Goal: Download file/media: Obtain a digital file from the website

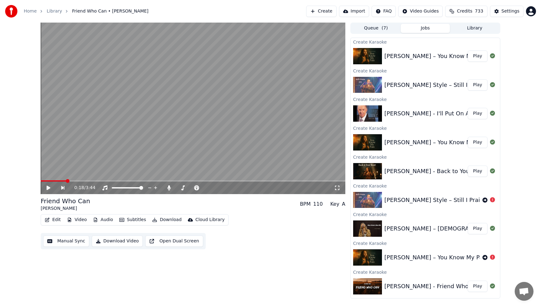
click at [471, 28] on button "Library" at bounding box center [474, 28] width 49 height 9
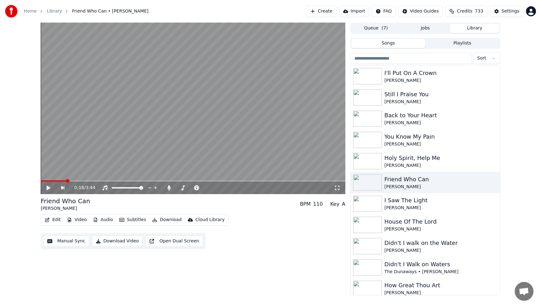
click at [431, 60] on input "search" at bounding box center [411, 58] width 122 height 11
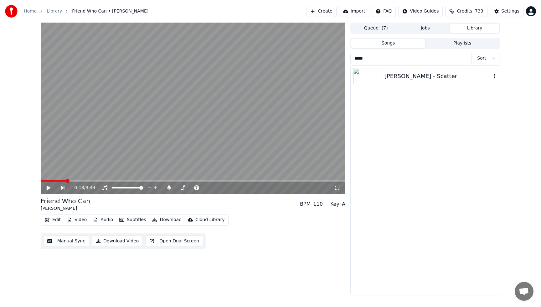
type input "*****"
click at [418, 79] on div "[PERSON_NAME] - Scatter" at bounding box center [438, 76] width 107 height 9
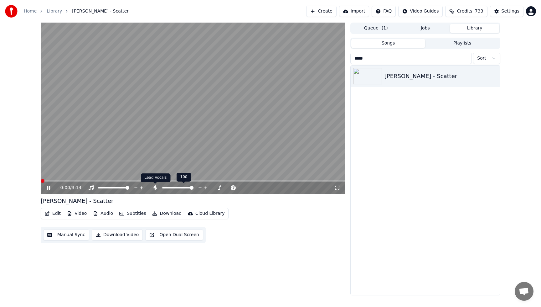
click at [156, 188] on icon at bounding box center [155, 187] width 6 height 5
click at [125, 66] on video at bounding box center [193, 108] width 305 height 171
click at [41, 179] on video at bounding box center [193, 108] width 305 height 171
click at [43, 180] on span at bounding box center [124, 180] width 166 height 1
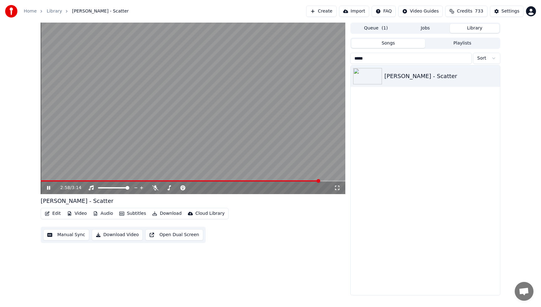
click at [148, 81] on video at bounding box center [193, 108] width 305 height 171
click at [166, 215] on button "Download" at bounding box center [167, 213] width 34 height 9
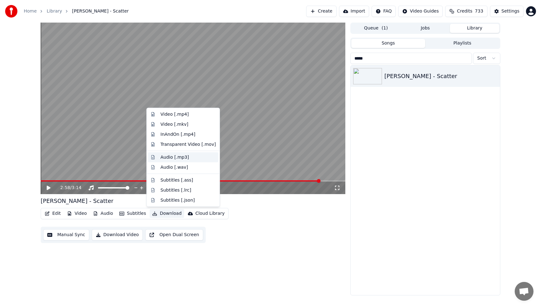
click at [171, 157] on div "Audio [.mp3]" at bounding box center [175, 157] width 28 height 6
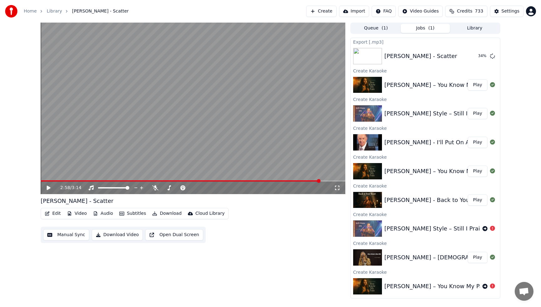
click at [475, 28] on button "Library" at bounding box center [474, 28] width 49 height 9
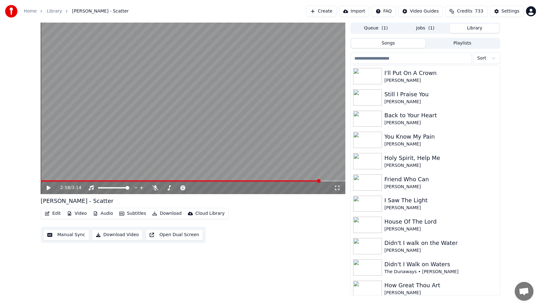
click at [427, 59] on input "search" at bounding box center [411, 58] width 122 height 11
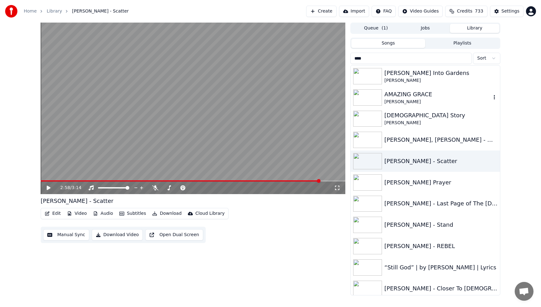
type input "****"
click at [434, 99] on div "[PERSON_NAME]" at bounding box center [438, 102] width 107 height 6
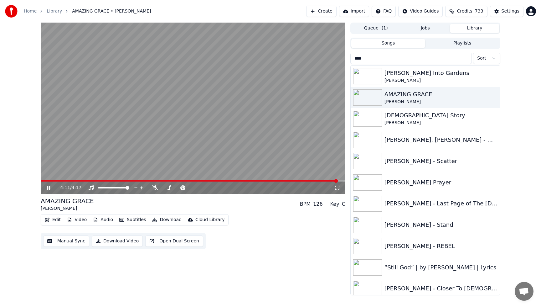
click at [229, 65] on video at bounding box center [193, 108] width 305 height 171
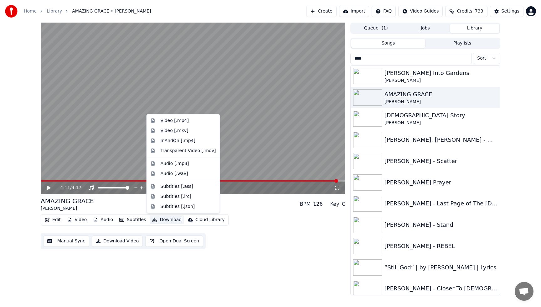
click at [164, 221] on button "Download" at bounding box center [167, 219] width 34 height 9
click at [175, 163] on div "Audio [.mp3]" at bounding box center [175, 163] width 28 height 6
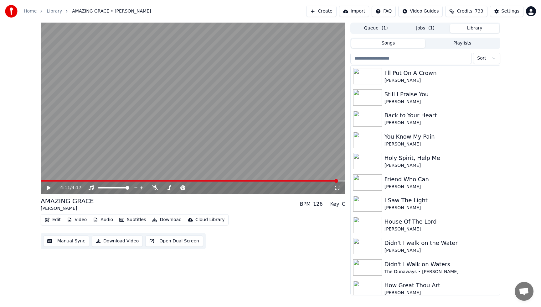
click at [474, 27] on button "Library" at bounding box center [474, 28] width 49 height 9
click at [428, 58] on input "search" at bounding box center [411, 58] width 122 height 11
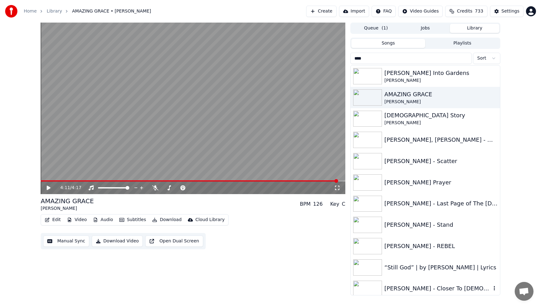
type input "****"
click at [407, 290] on div "[PERSON_NAME] - Closer To [DEMOGRAPHIC_DATA]" at bounding box center [438, 288] width 107 height 9
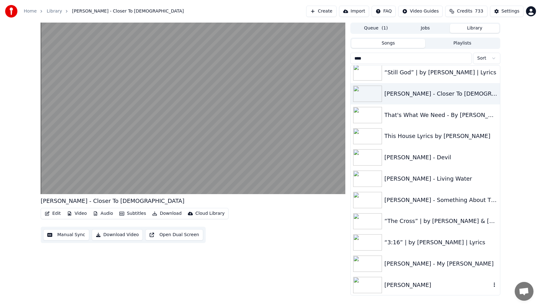
scroll to position [195, 0]
click at [414, 281] on div "[PERSON_NAME]" at bounding box center [438, 284] width 107 height 9
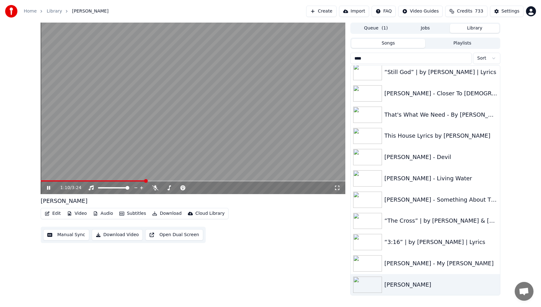
click at [233, 118] on video at bounding box center [193, 108] width 305 height 171
click at [424, 177] on div "[PERSON_NAME] - Living Water" at bounding box center [438, 178] width 107 height 9
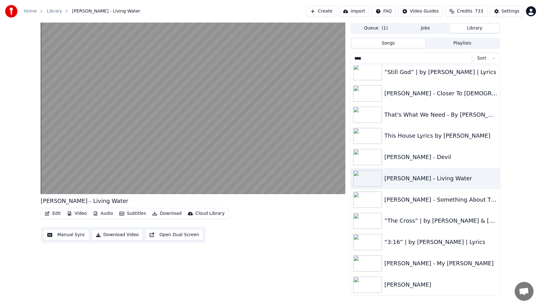
click at [465, 58] on input "****" at bounding box center [411, 58] width 122 height 11
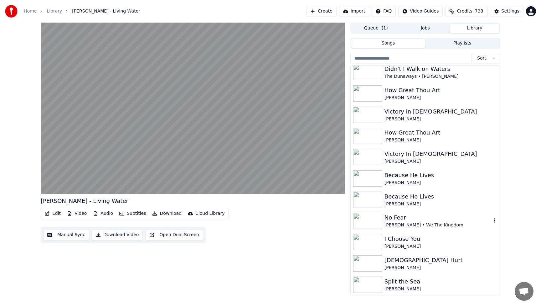
click at [398, 222] on div "[PERSON_NAME] • We The Kingdom" at bounding box center [438, 225] width 107 height 6
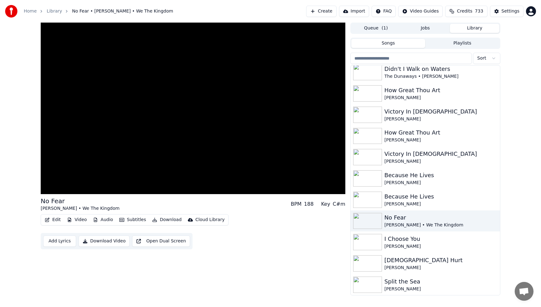
click at [521, 231] on div "No Fear [PERSON_NAME] • We The Kingdom BPM 188 Key C#m Edit Video Audio Subtitl…" at bounding box center [270, 159] width 541 height 272
click at [491, 213] on div "No Fear [PERSON_NAME] • We The Kingdom" at bounding box center [425, 220] width 149 height 21
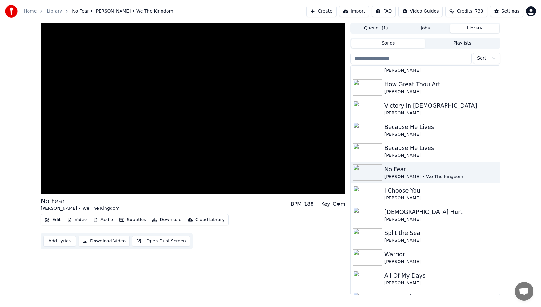
scroll to position [246, 0]
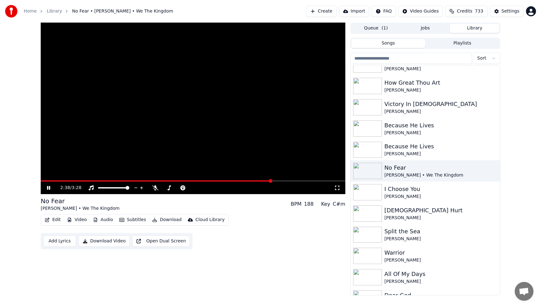
click at [42, 181] on div "2:38 / 3:28" at bounding box center [193, 187] width 305 height 13
click at [43, 180] on span at bounding box center [157, 180] width 232 height 1
click at [168, 221] on button "Download" at bounding box center [167, 219] width 34 height 9
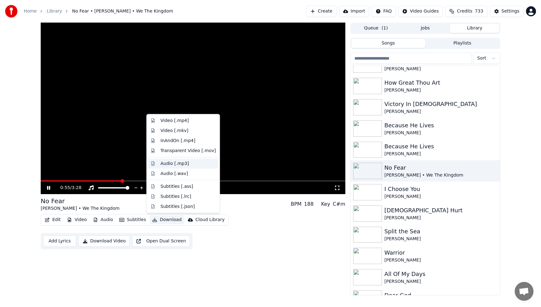
click at [177, 166] on div "Audio [.mp3]" at bounding box center [175, 163] width 28 height 6
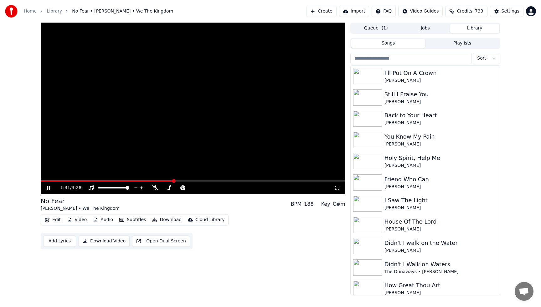
click at [475, 28] on button "Library" at bounding box center [474, 28] width 49 height 9
click at [469, 270] on div "The Dunaways • [PERSON_NAME]" at bounding box center [438, 271] width 107 height 6
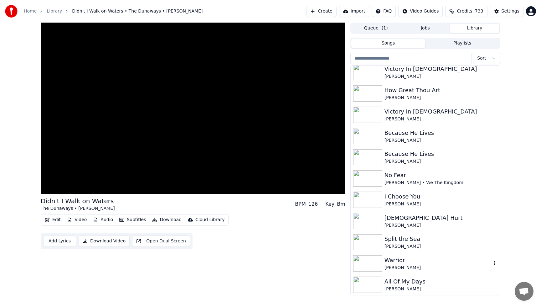
scroll to position [251, 0]
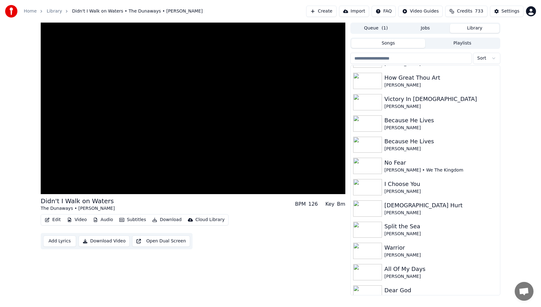
click at [396, 59] on input "search" at bounding box center [411, 58] width 122 height 11
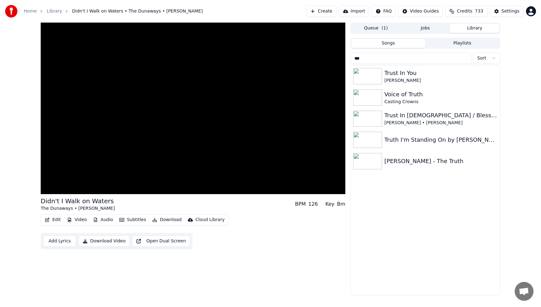
scroll to position [0, 0]
type input "***"
click at [411, 164] on div "[PERSON_NAME] - The Truth" at bounding box center [438, 161] width 107 height 9
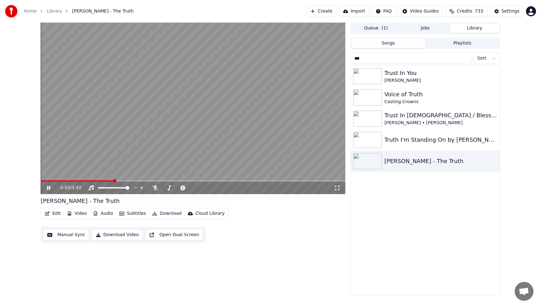
click at [262, 50] on video at bounding box center [193, 108] width 305 height 171
click at [467, 59] on input "***" at bounding box center [411, 58] width 122 height 11
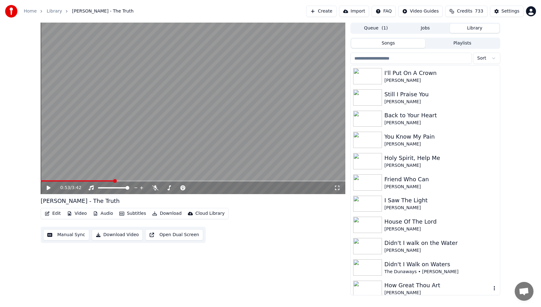
click at [398, 286] on div "How Great Thou Art" at bounding box center [438, 285] width 107 height 9
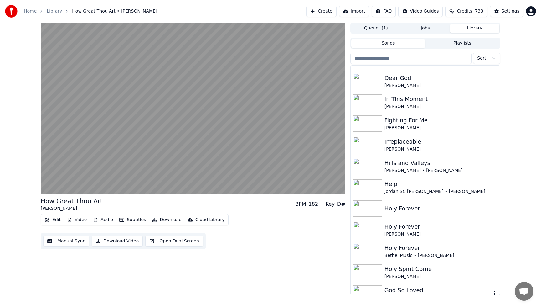
scroll to position [476, 0]
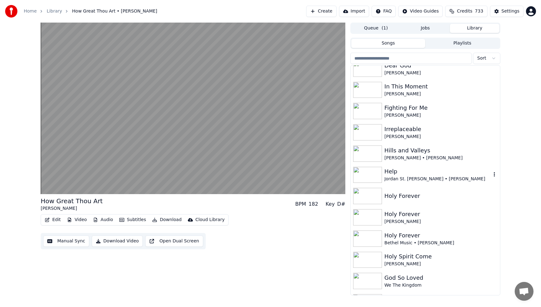
click at [383, 174] on div at bounding box center [368, 175] width 31 height 16
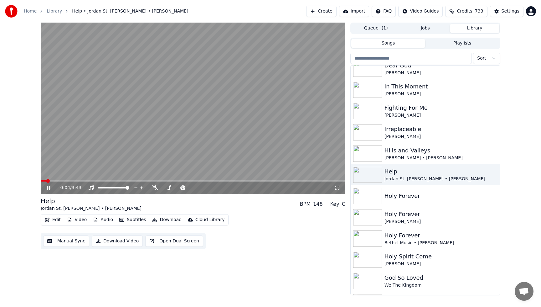
click at [46, 179] on span at bounding box center [48, 181] width 4 height 4
click at [42, 181] on span at bounding box center [41, 180] width 1 height 1
click at [122, 135] on video at bounding box center [193, 108] width 305 height 171
click at [432, 28] on button "Jobs" at bounding box center [425, 28] width 49 height 9
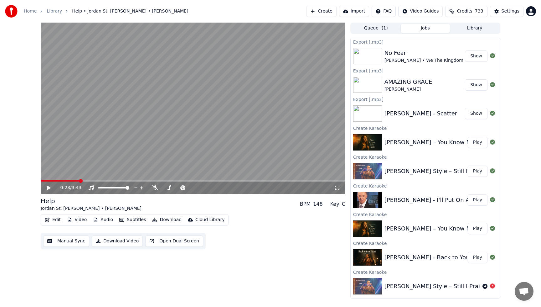
click at [476, 113] on button "Show" at bounding box center [476, 113] width 23 height 11
click at [478, 57] on button "Show" at bounding box center [476, 55] width 23 height 11
click at [479, 113] on button "Show" at bounding box center [476, 113] width 23 height 11
